Goal: Information Seeking & Learning: Understand process/instructions

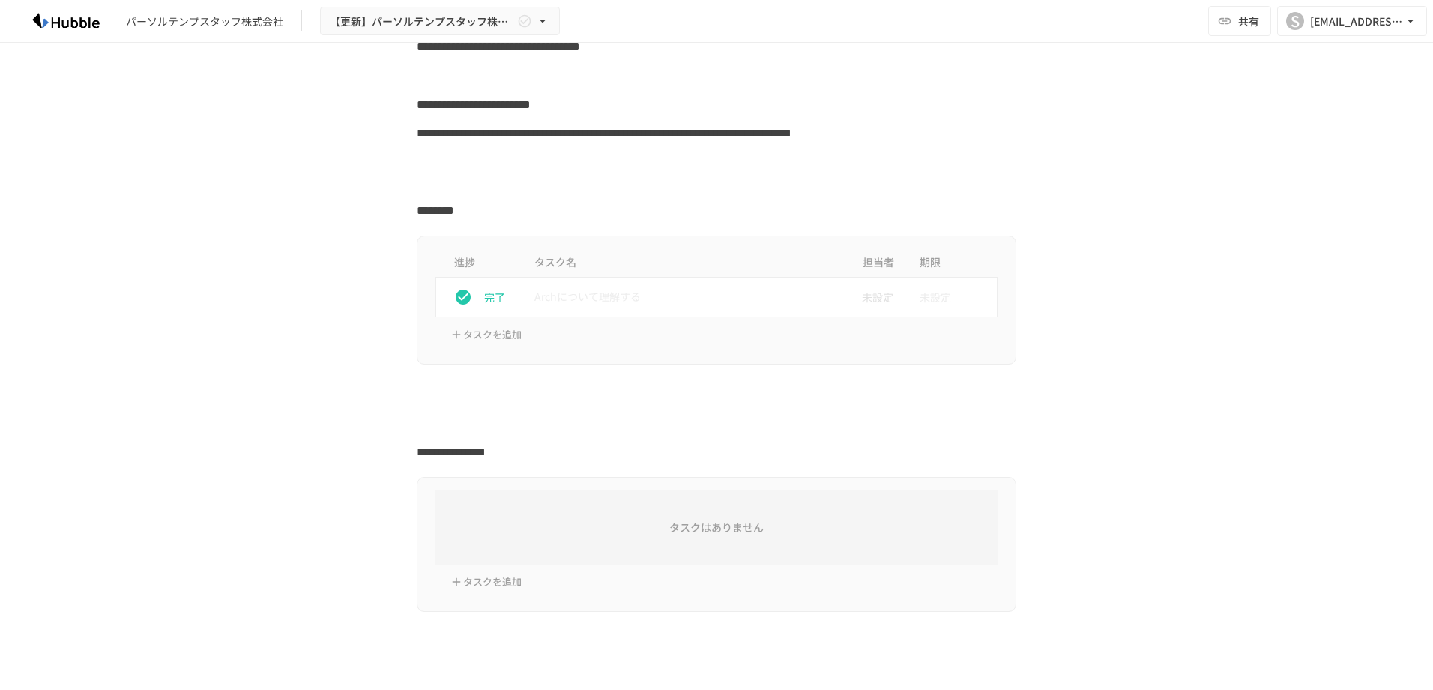
scroll to position [225, 0]
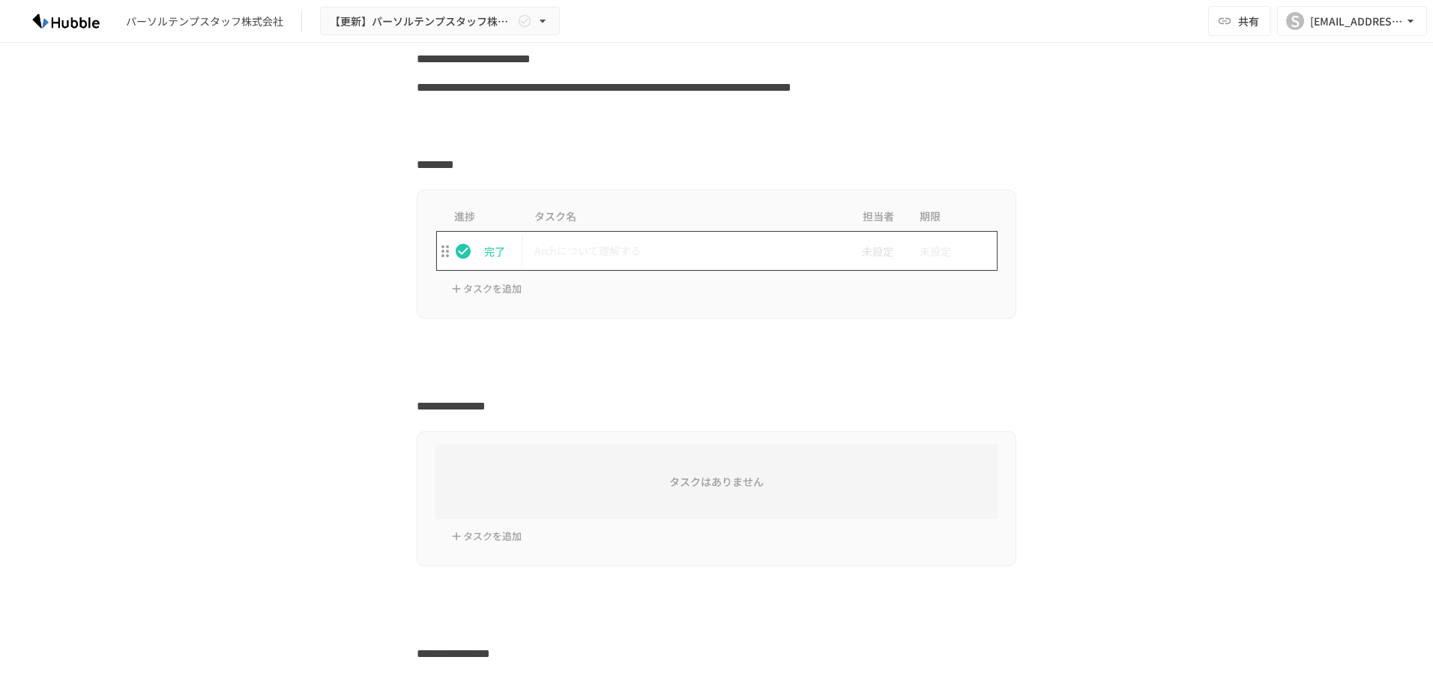
click at [615, 247] on p "Archについて理解する" at bounding box center [684, 250] width 301 height 19
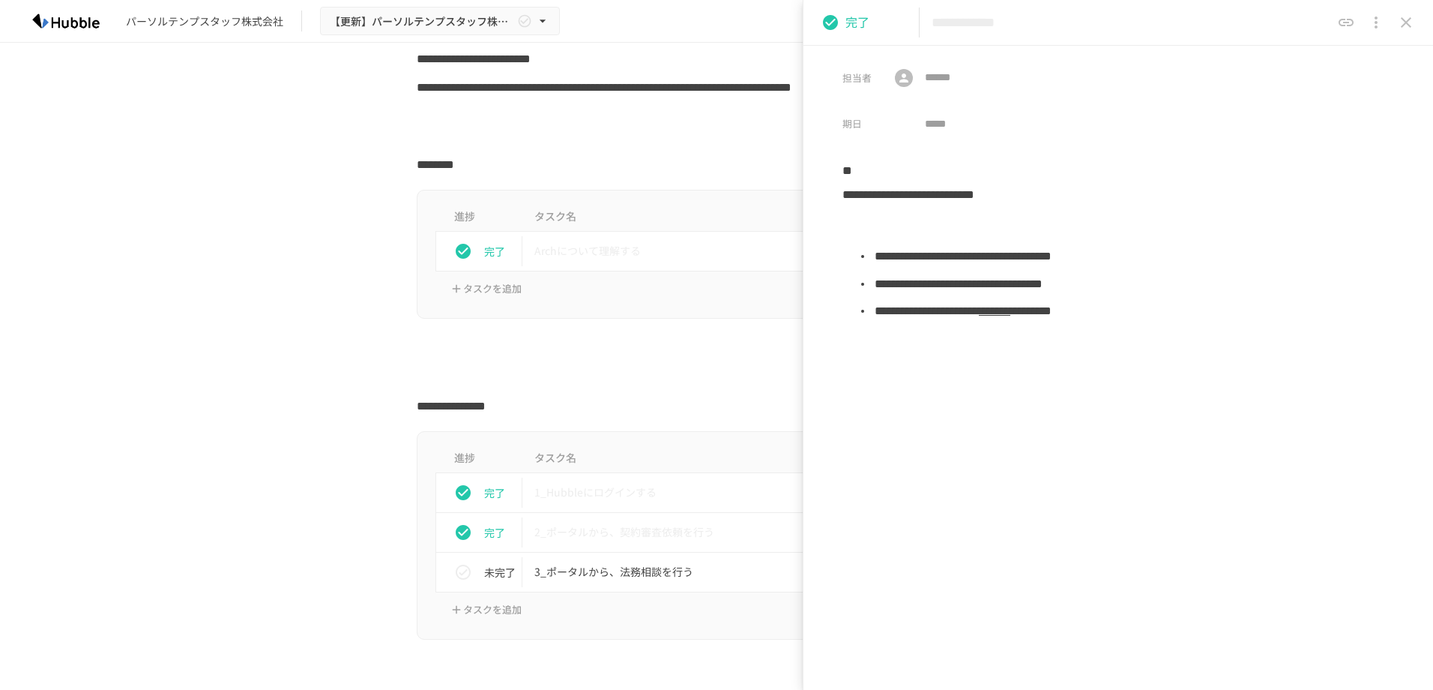
click at [1405, 22] on icon "close drawer" at bounding box center [1406, 22] width 10 height 10
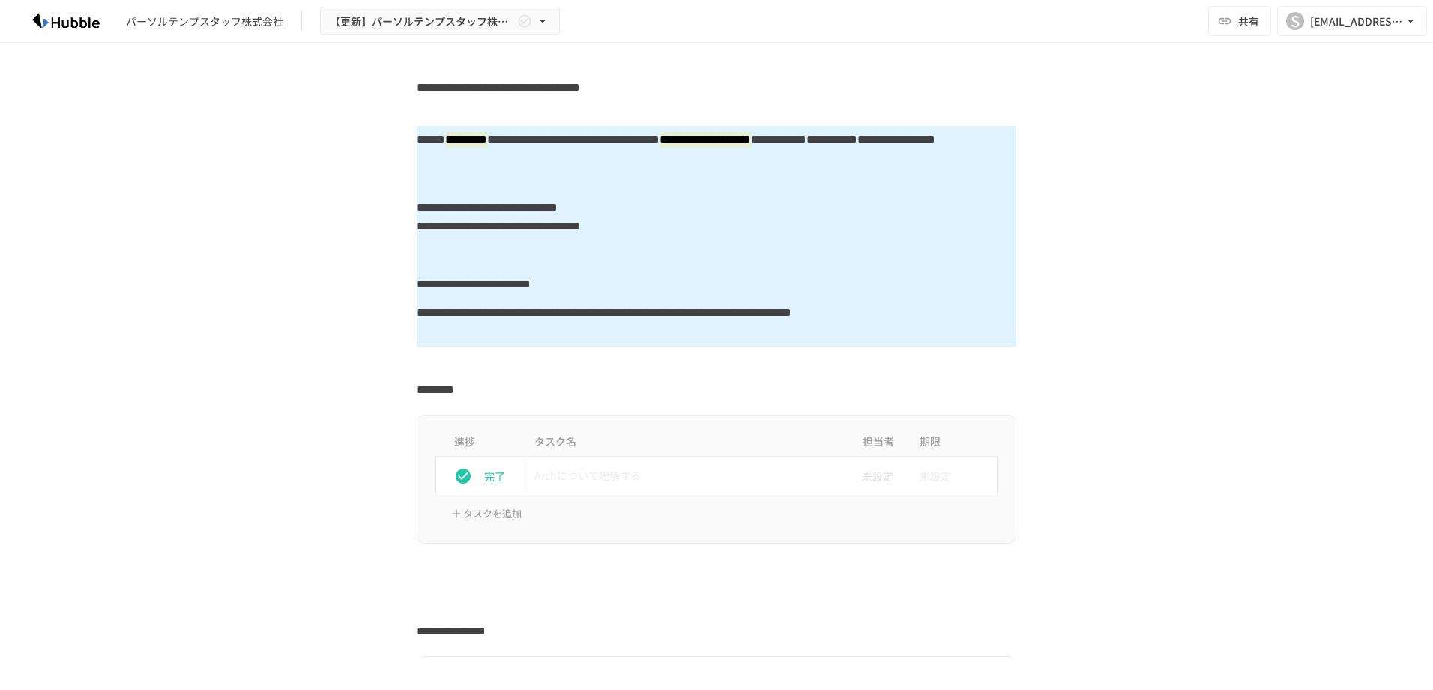
drag, startPoint x: 674, startPoint y: 265, endPoint x: 495, endPoint y: 138, distance: 219.8
click at [292, 199] on div "**********" at bounding box center [716, 217] width 914 height 48
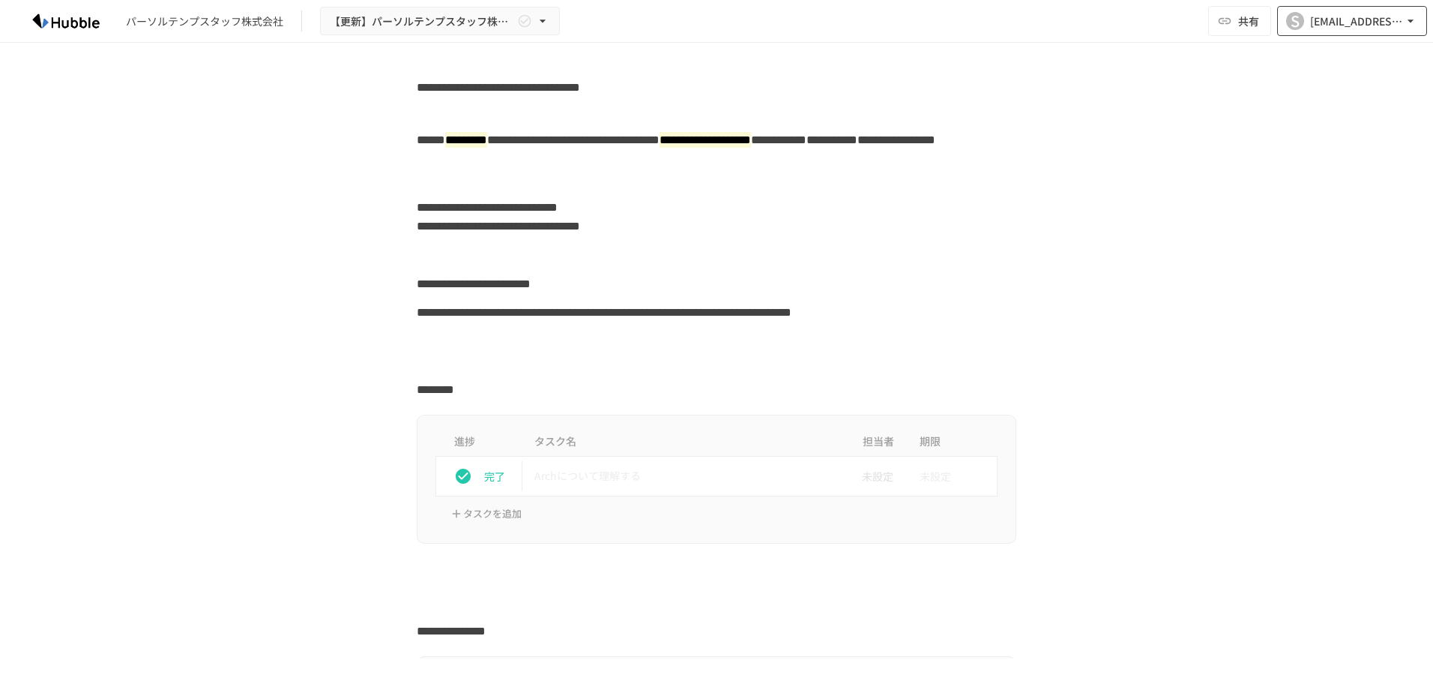
click at [1414, 25] on icon "button" at bounding box center [1410, 20] width 15 height 15
click at [1414, 25] on div at bounding box center [716, 345] width 1433 height 690
click at [259, 142] on div "**********" at bounding box center [716, 159] width 914 height 67
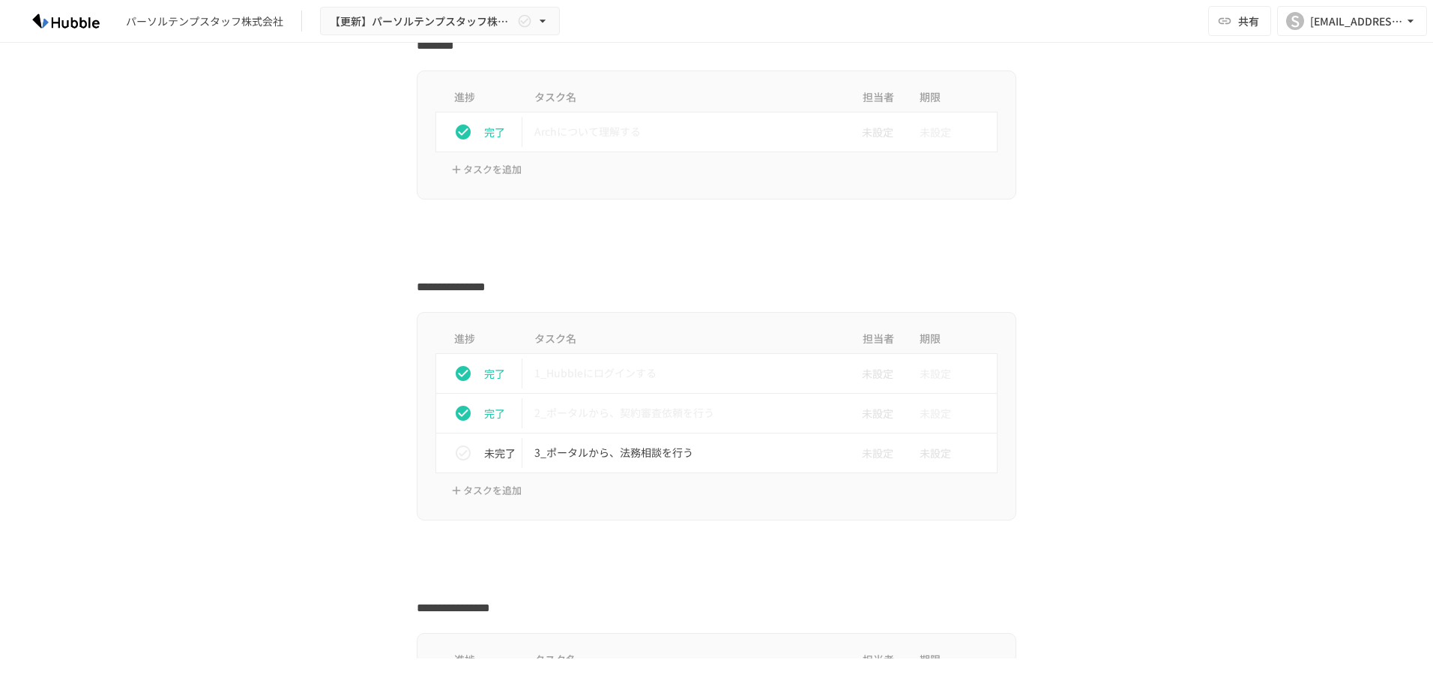
scroll to position [450, 0]
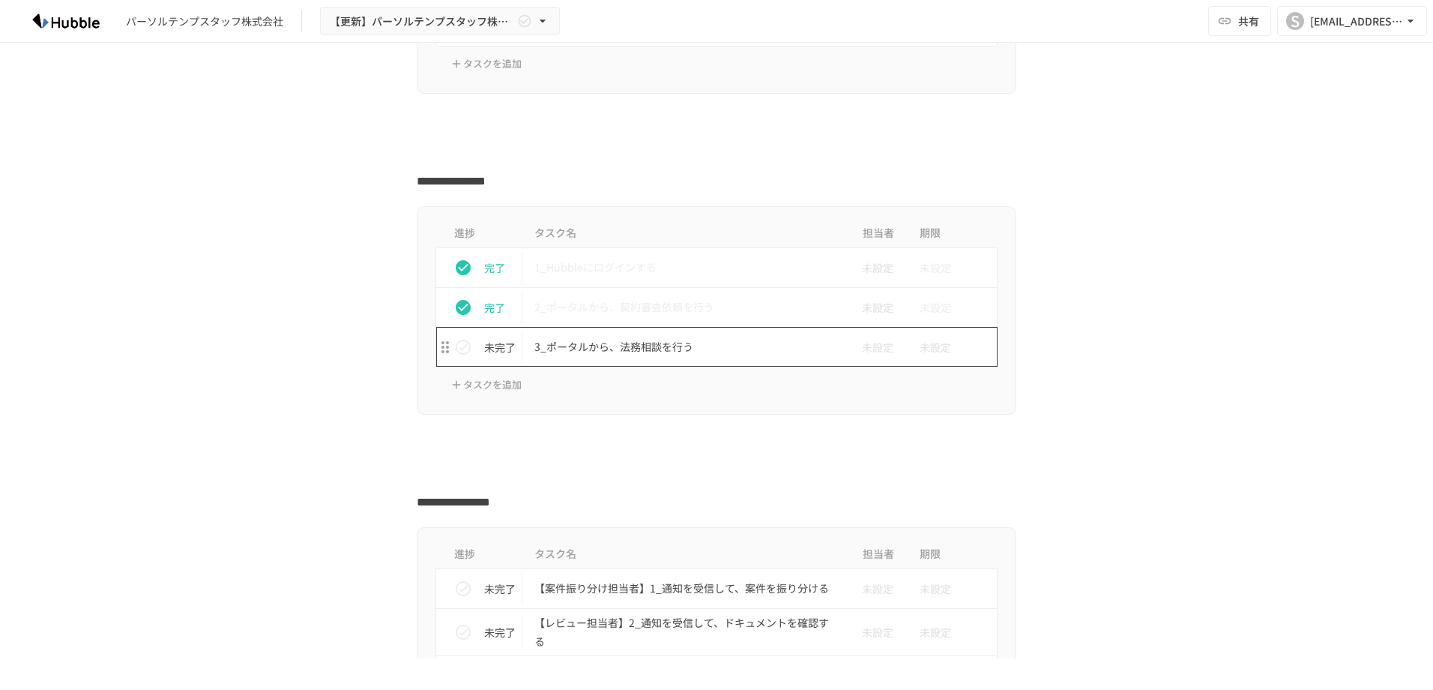
click at [591, 343] on p "3_ポータルから、法務相談を行う" at bounding box center [684, 346] width 301 height 19
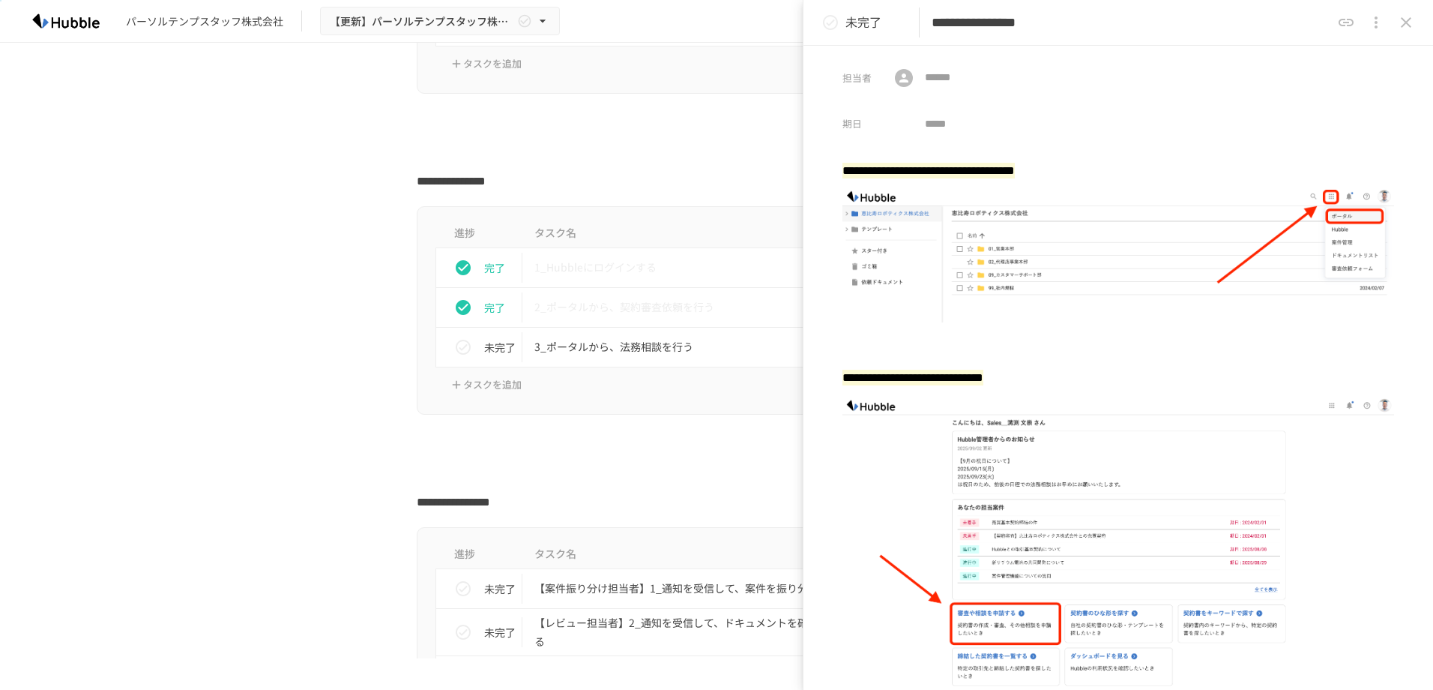
click at [980, 169] on mark "**********" at bounding box center [928, 171] width 172 height 16
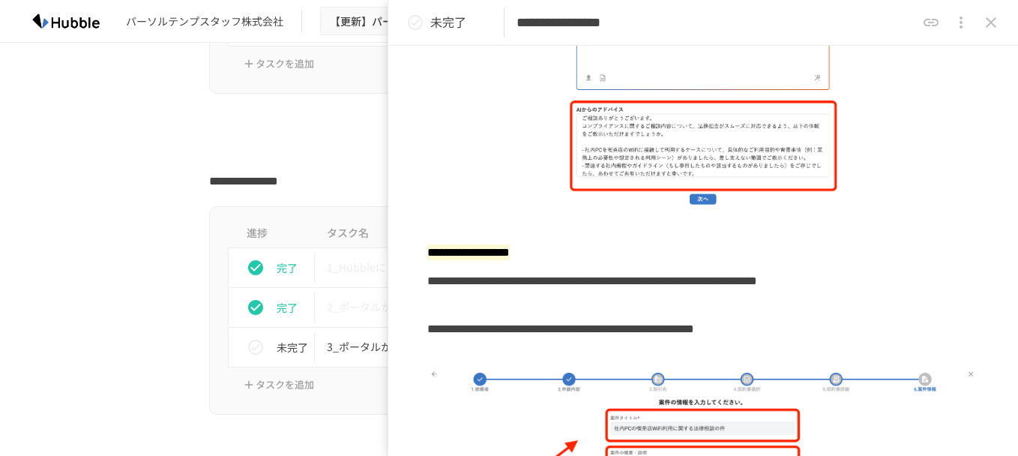
scroll to position [1706, 0]
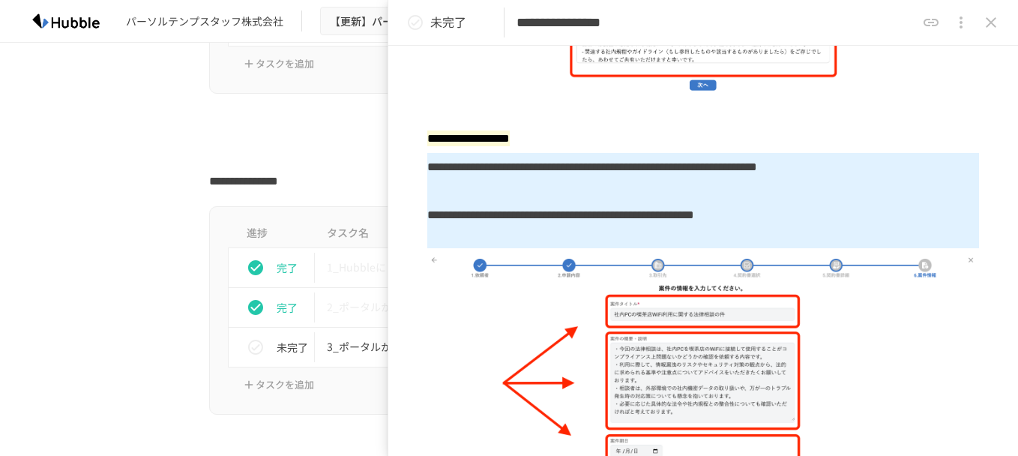
drag, startPoint x: 621, startPoint y: 204, endPoint x: 437, endPoint y: 146, distance: 192.5
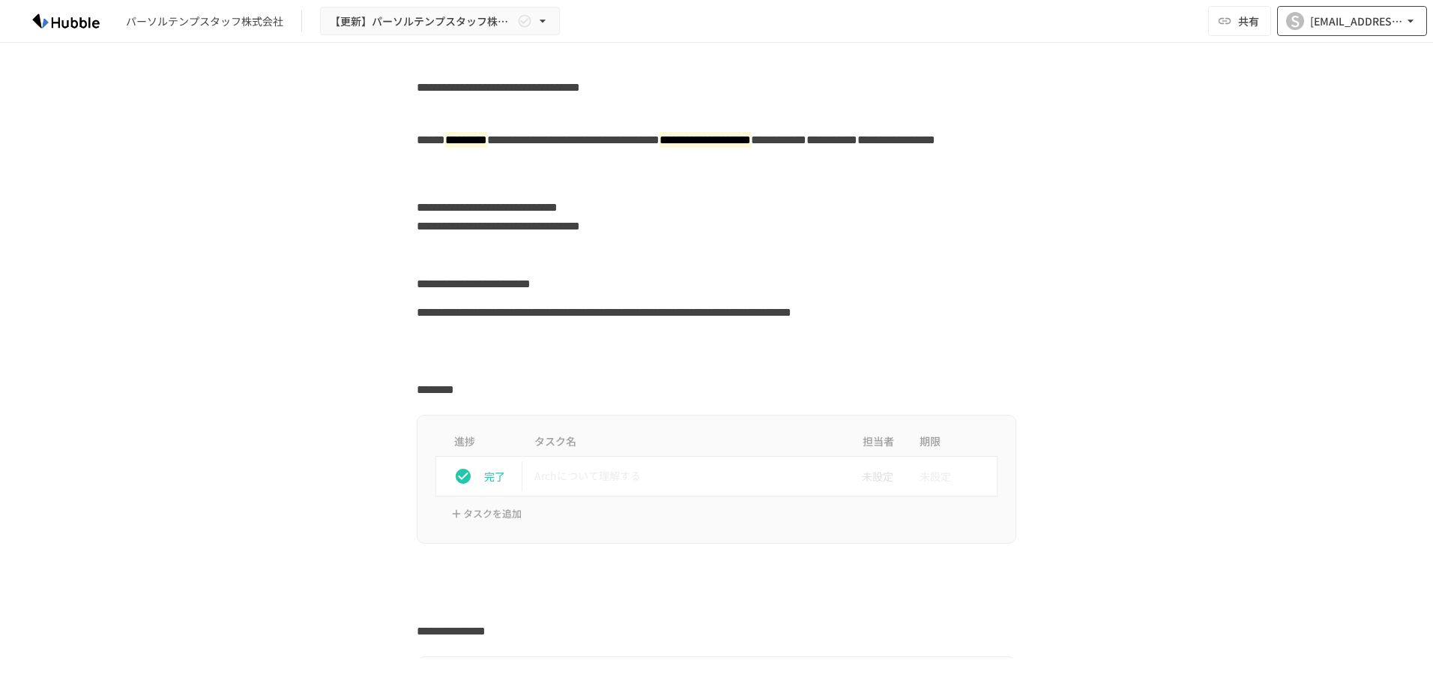
click at [1354, 19] on div "[EMAIL_ADDRESS][PERSON_NAME][DOMAIN_NAME]" at bounding box center [1356, 21] width 93 height 19
click at [79, 18] on div at bounding box center [716, 345] width 1433 height 690
click at [65, 26] on img at bounding box center [66, 21] width 96 height 24
click at [217, 24] on div "パーソルテンプスタッフ株式会社" at bounding box center [204, 21] width 157 height 16
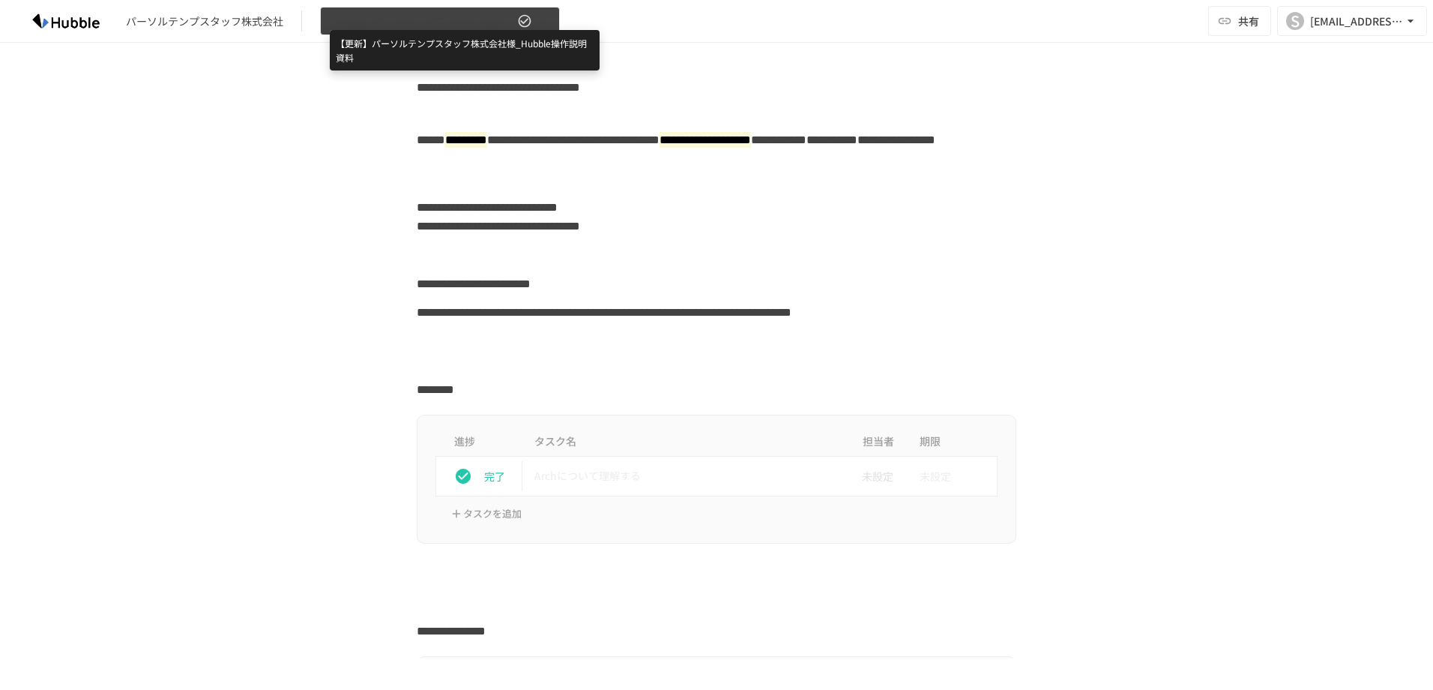
click at [451, 16] on span "【更新】パーソルテンプスタッフ株式会社様_Hubble操作説明資料" at bounding box center [422, 21] width 184 height 19
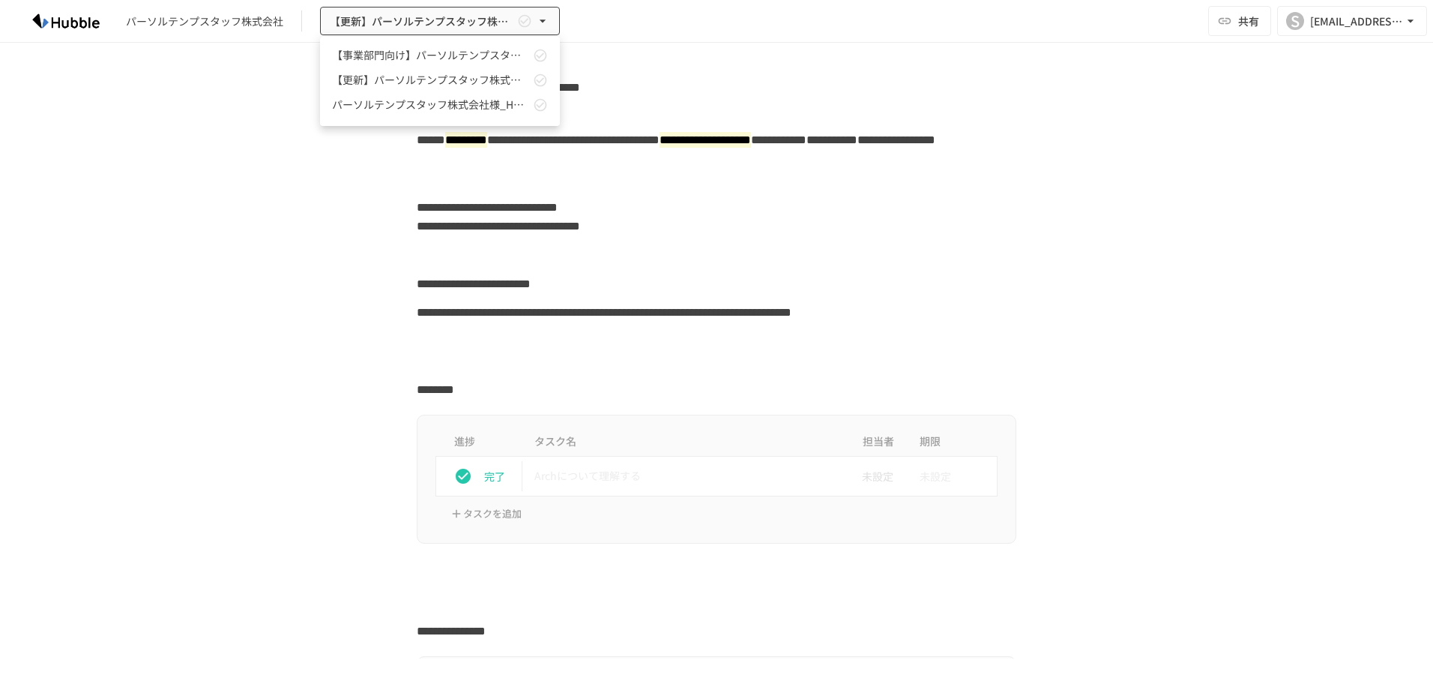
click at [121, 135] on div at bounding box center [716, 345] width 1433 height 690
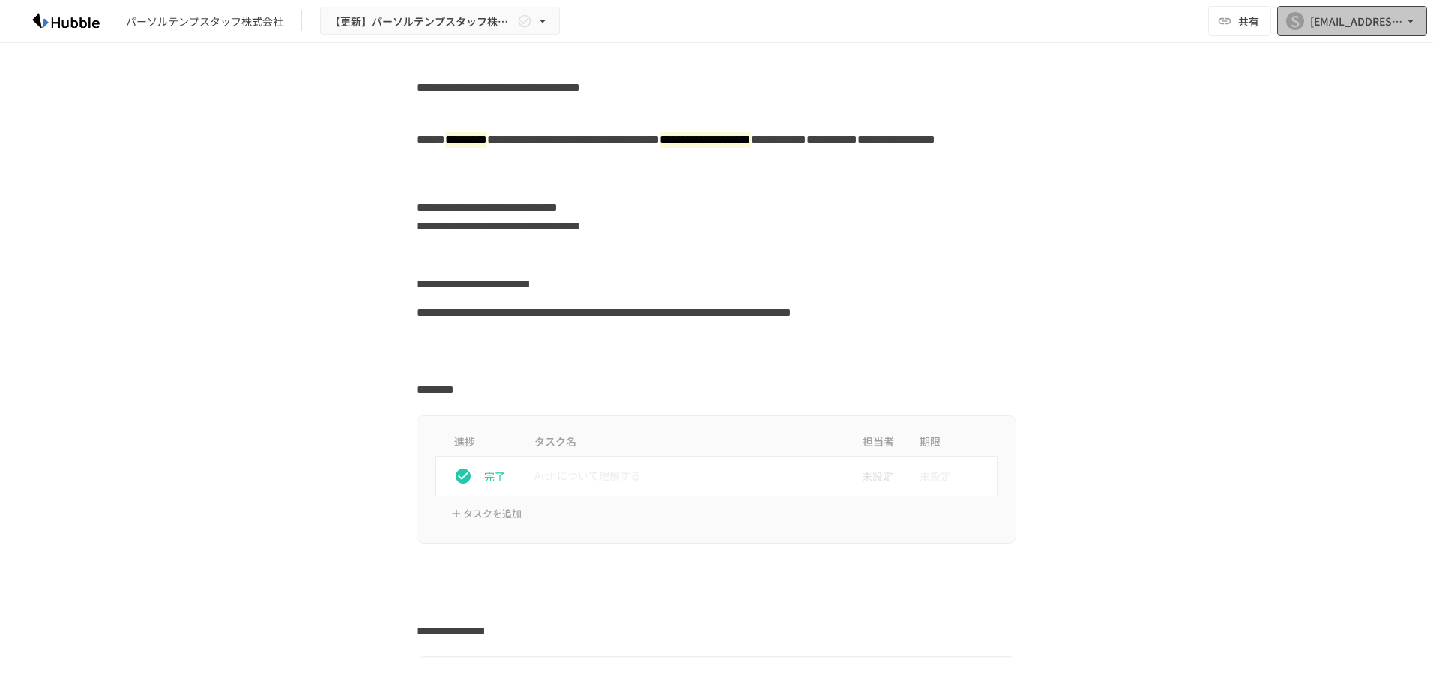
click at [1408, 23] on icon "button" at bounding box center [1410, 20] width 15 height 15
click at [1229, 20] on div at bounding box center [716, 345] width 1433 height 690
click at [236, 115] on div "**********" at bounding box center [716, 350] width 1433 height 615
click at [1378, 13] on div "[EMAIL_ADDRESS][PERSON_NAME][DOMAIN_NAME]" at bounding box center [1356, 21] width 93 height 19
click at [1284, 294] on div at bounding box center [716, 345] width 1433 height 690
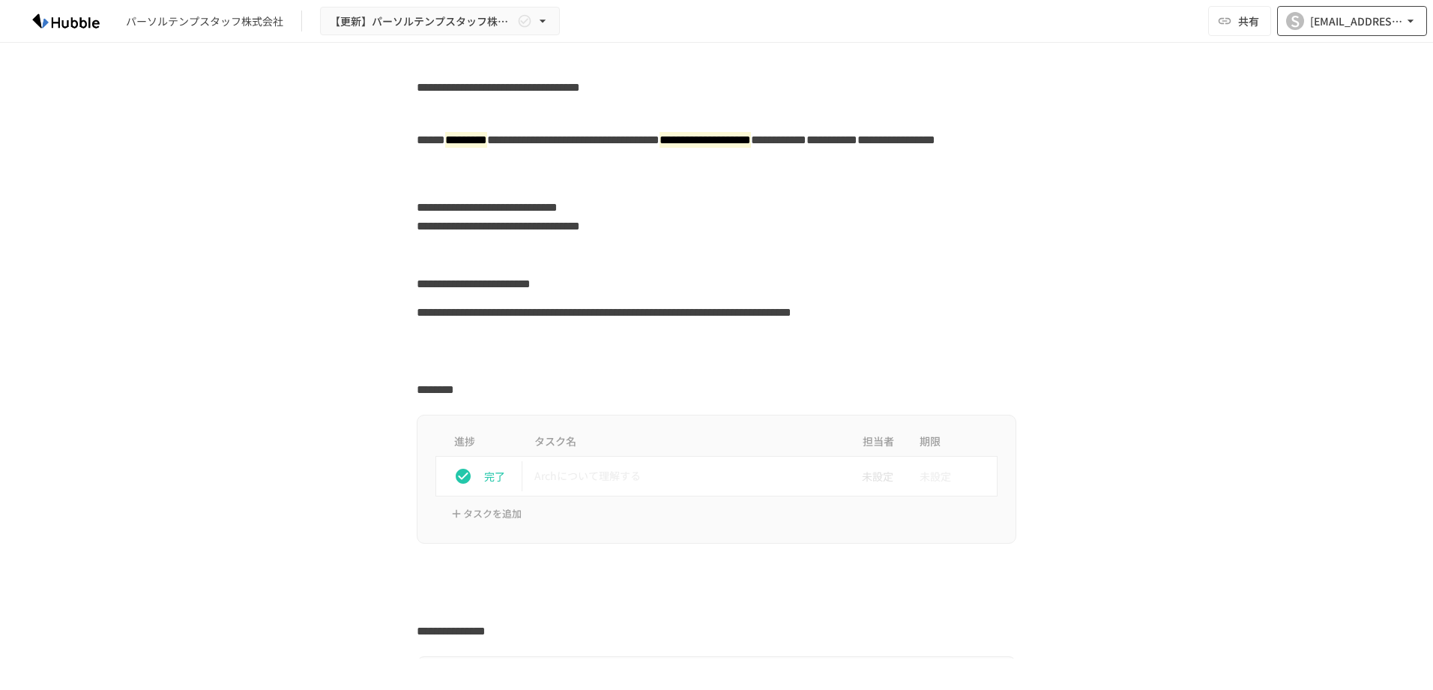
click at [1384, 24] on div "[EMAIL_ADDRESS][PERSON_NAME][DOMAIN_NAME]" at bounding box center [1356, 21] width 93 height 19
click at [1370, 50] on li "組織設定" at bounding box center [1348, 55] width 142 height 27
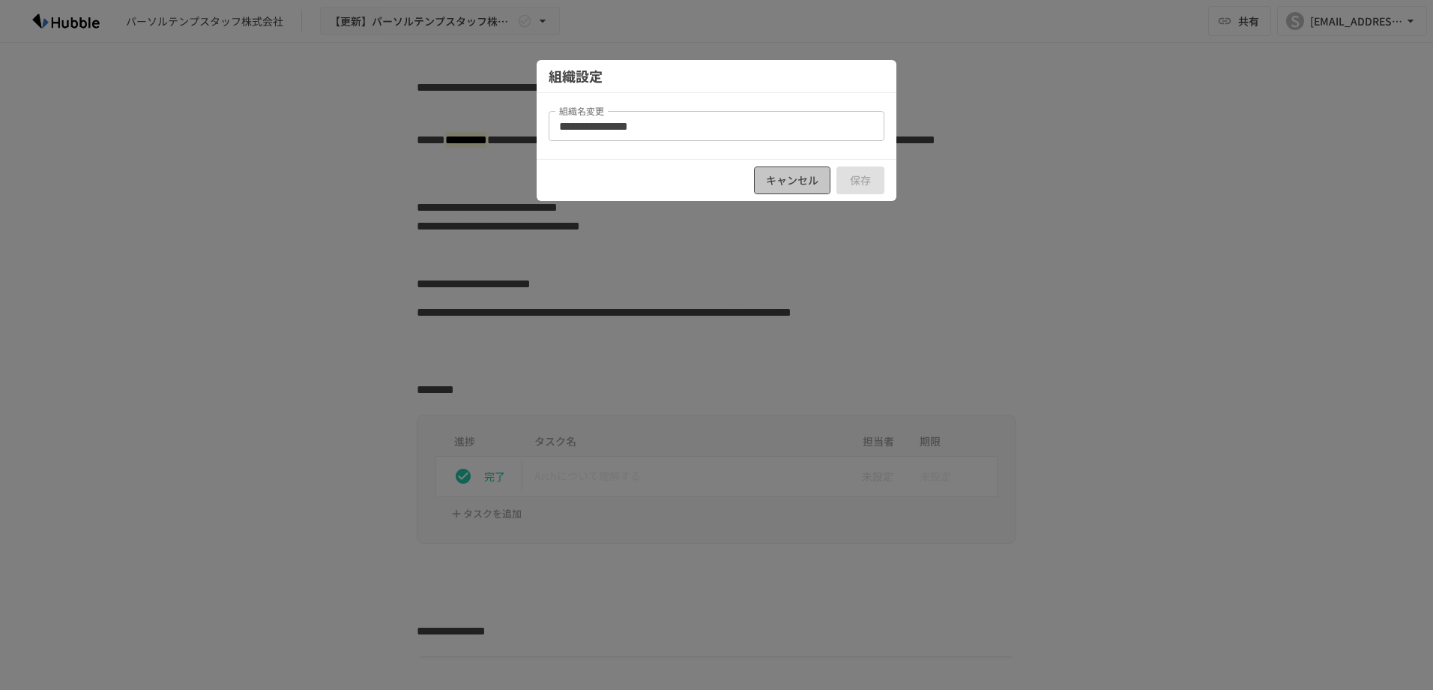
click at [802, 169] on button "キャンセル" at bounding box center [792, 180] width 76 height 28
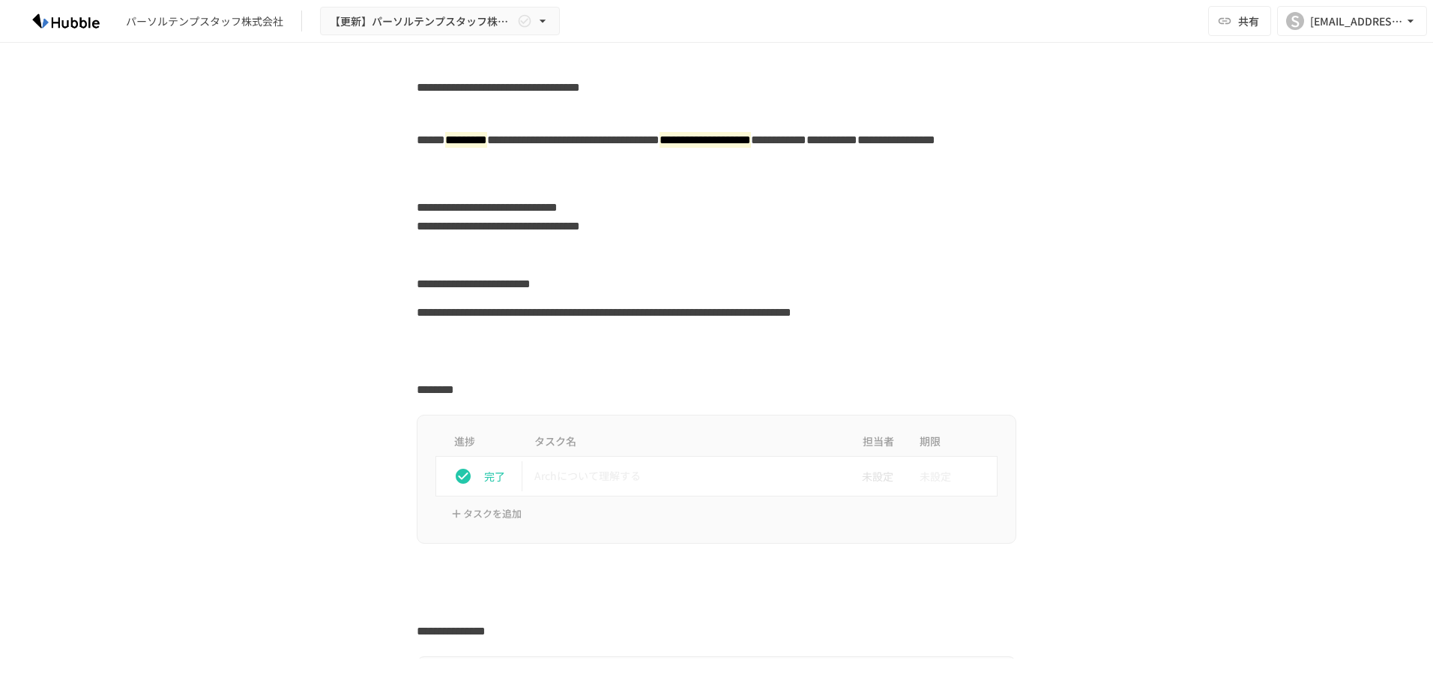
click at [175, 22] on div "パーソルテンプスタッフ株式会社" at bounding box center [204, 21] width 157 height 16
click at [0, 27] on html "**********" at bounding box center [716, 329] width 1433 height 658
click at [43, 16] on img at bounding box center [66, 21] width 96 height 24
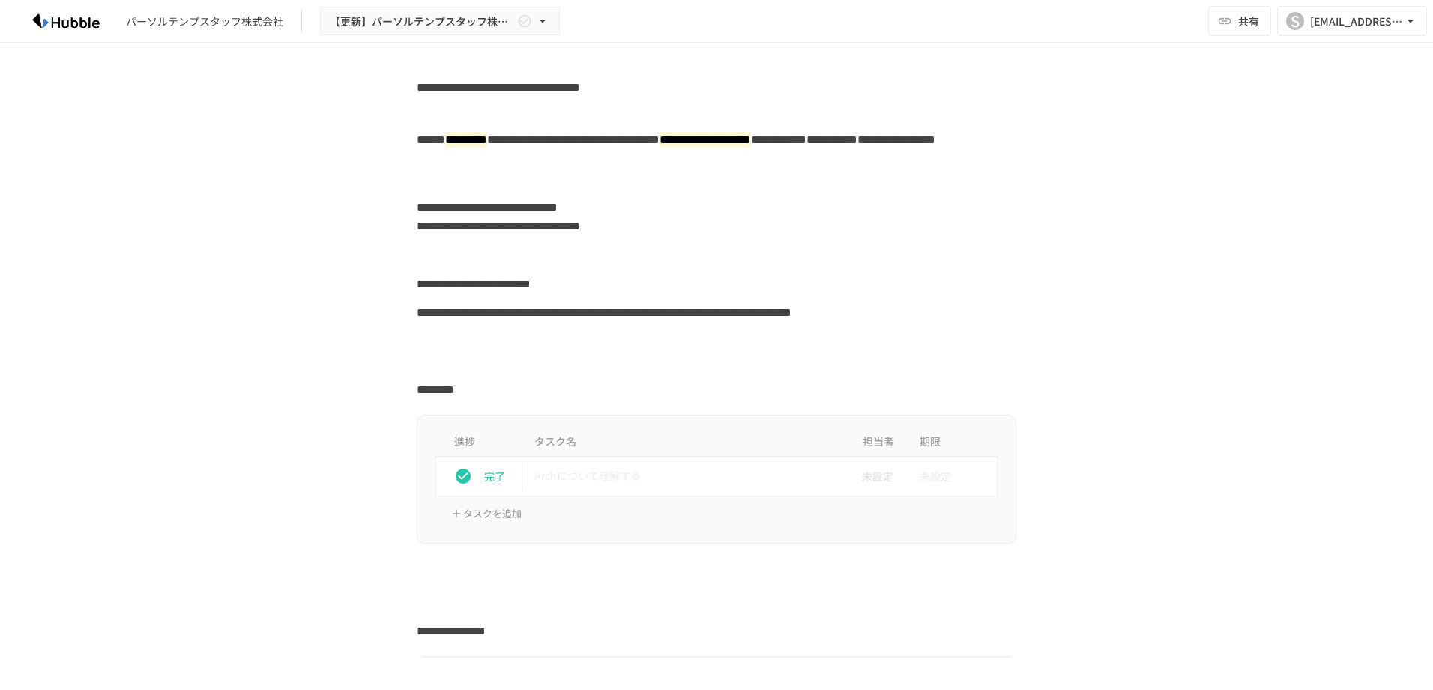
click at [43, 16] on img at bounding box center [66, 21] width 96 height 24
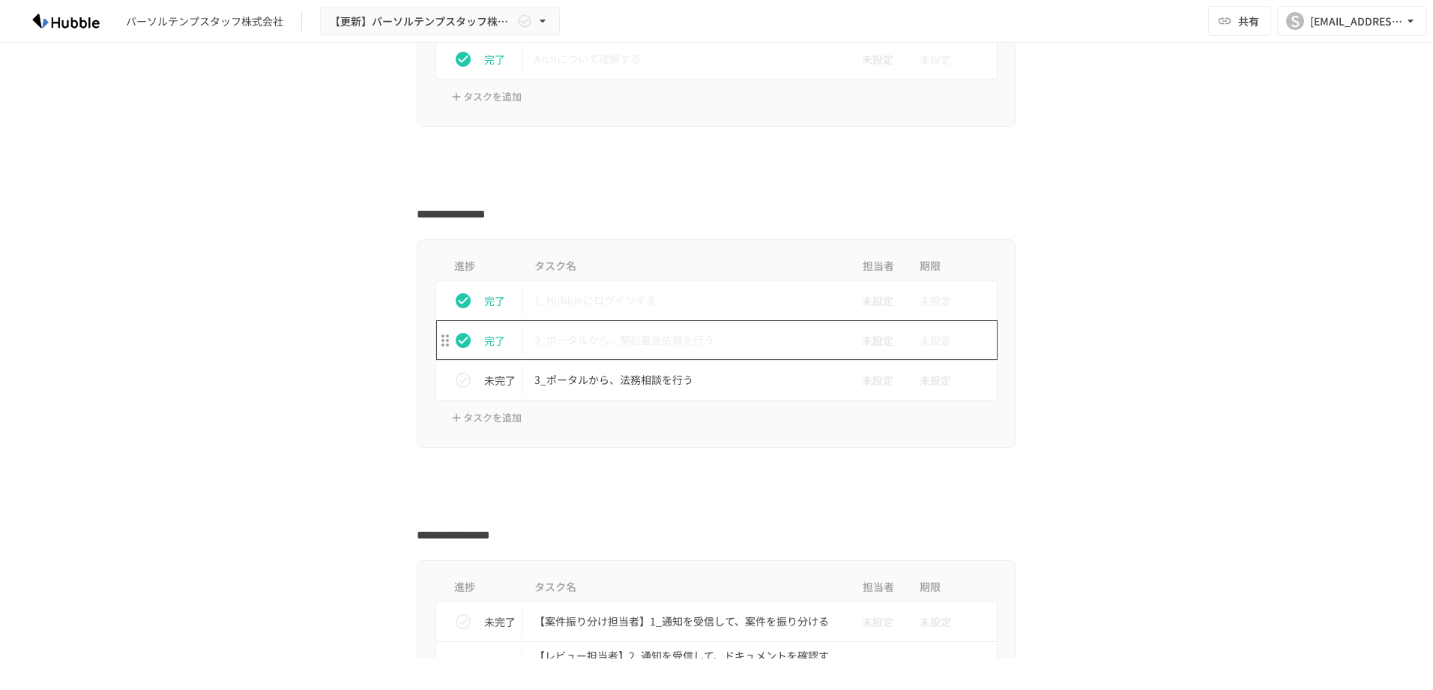
scroll to position [450, 0]
